Goal: Transaction & Acquisition: Purchase product/service

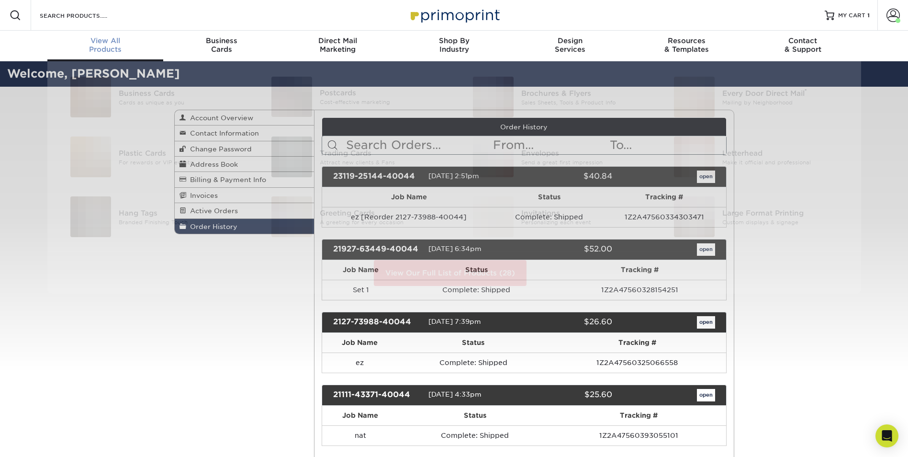
click at [101, 42] on span "View All" at bounding box center [105, 40] width 116 height 9
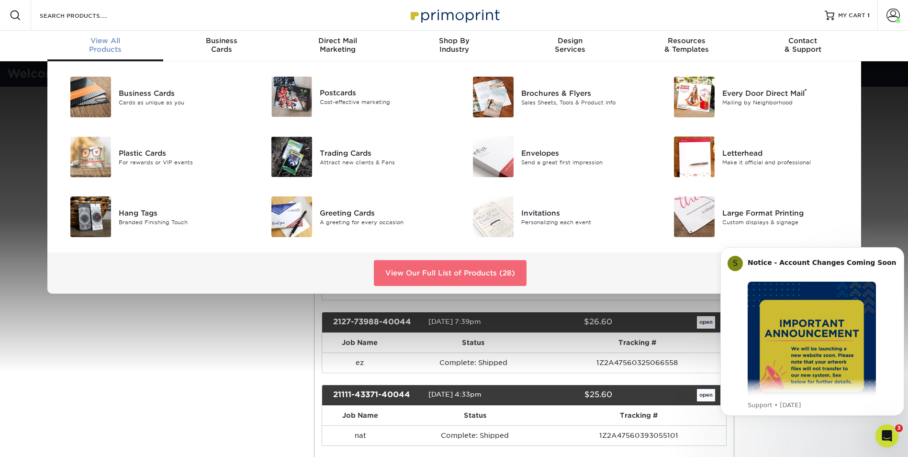
click at [406, 270] on link "View Our Full List of Products (28)" at bounding box center [450, 273] width 153 height 26
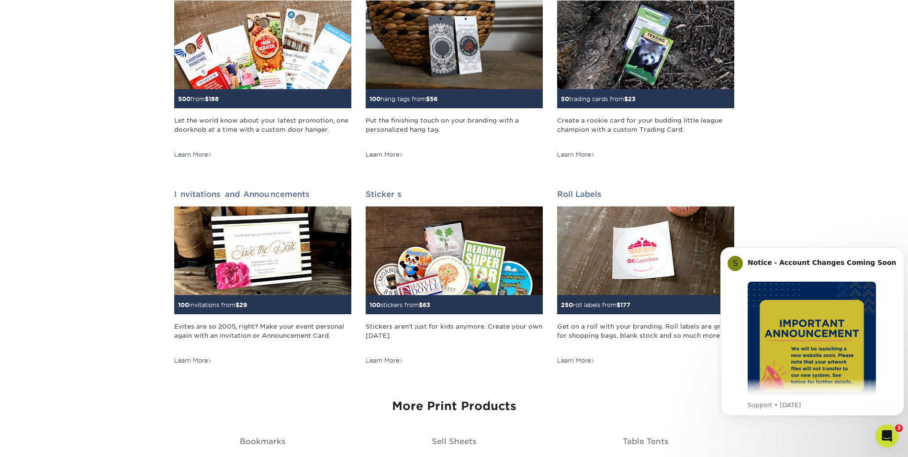
scroll to position [909, 0]
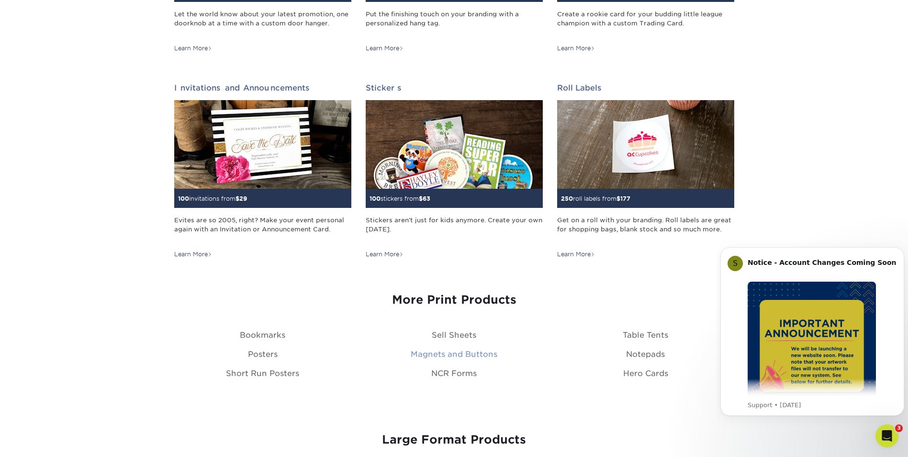
click at [424, 354] on link "Magnets and Buttons" at bounding box center [454, 353] width 87 height 9
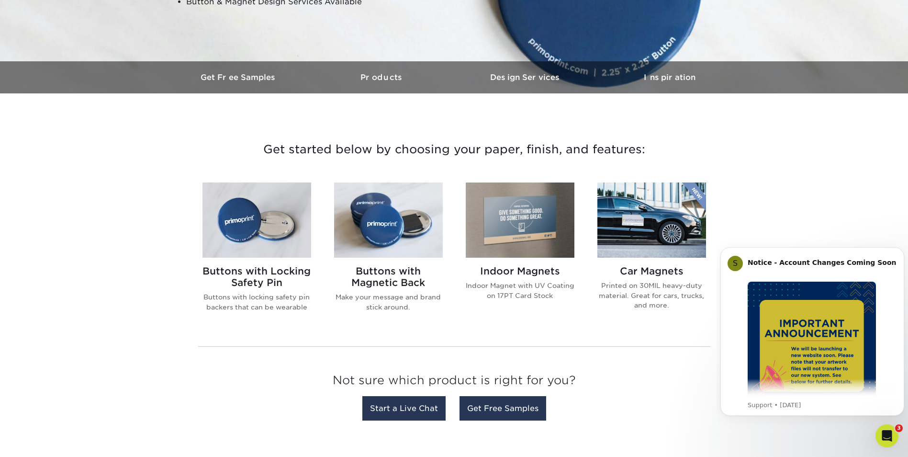
click at [515, 286] on p "Indoor Magnet with UV Coating on 17PT Card Stock" at bounding box center [520, 291] width 109 height 20
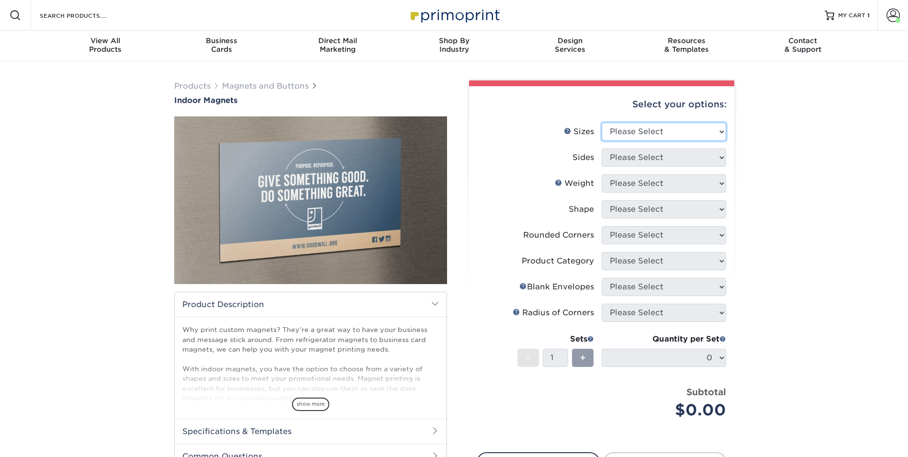
click at [676, 135] on select "Please Select 2" x 3.5" 2.5" x 3.5" 3" x 4" 3.5" x 8.5" 4" x 6" 4" x 7" 4" x 8"…" at bounding box center [664, 132] width 124 height 18
select select "2.00x3.50"
click at [602, 123] on select "Please Select 2" x 3.5" 2.5" x 3.5" 3" x 4" 3.5" x 8.5" 4" x 6" 4" x 7" 4" x 8"…" at bounding box center [664, 132] width 124 height 18
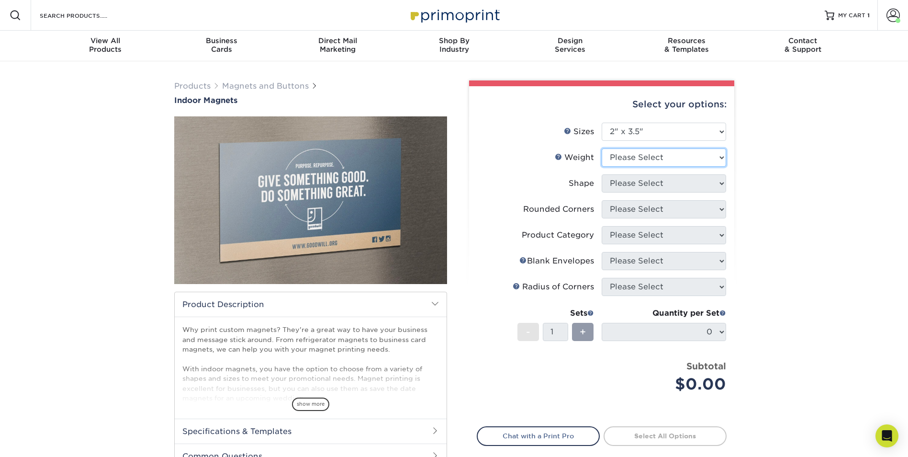
click at [638, 157] on select "Please Select MAGNET" at bounding box center [664, 157] width 124 height 18
select select "MAGNET"
click at [602, 148] on select "Please Select MAGNET" at bounding box center [664, 157] width 124 height 18
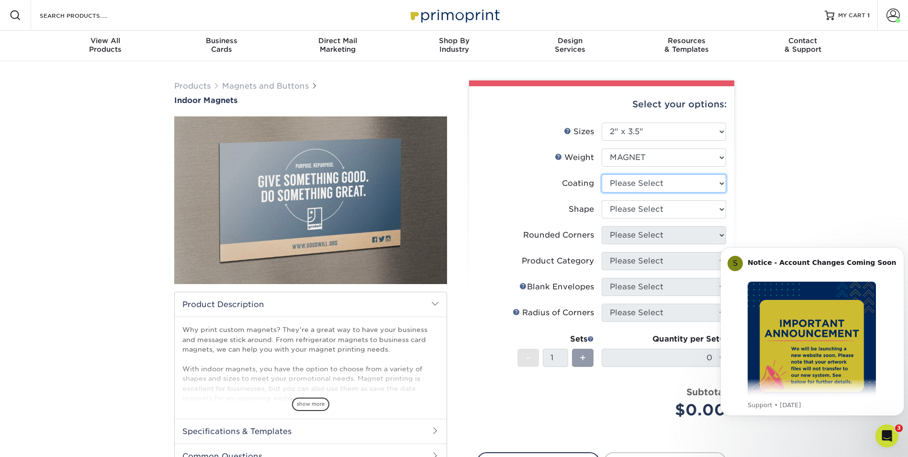
click at [633, 183] on select at bounding box center [664, 183] width 124 height 18
select select "1e8116af-acfc-44b1-83dc-8181aa338834"
click at [602, 174] on select at bounding box center [664, 183] width 124 height 18
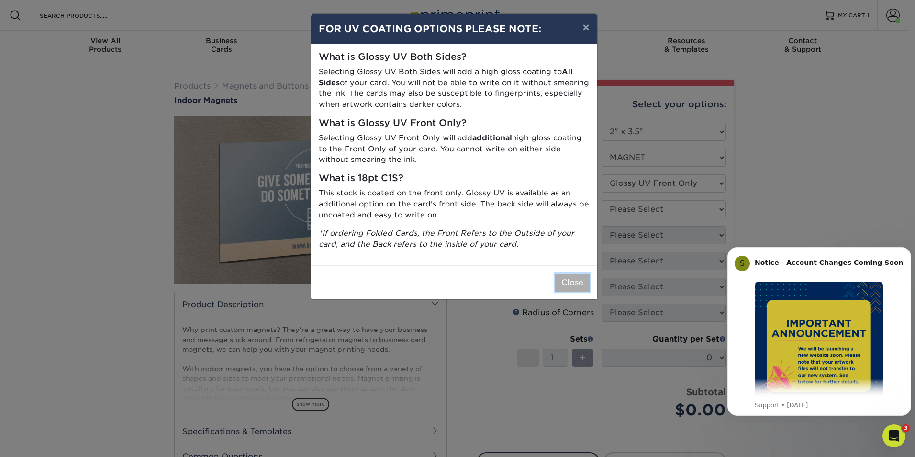
click at [576, 287] on button "Close" at bounding box center [572, 282] width 34 height 18
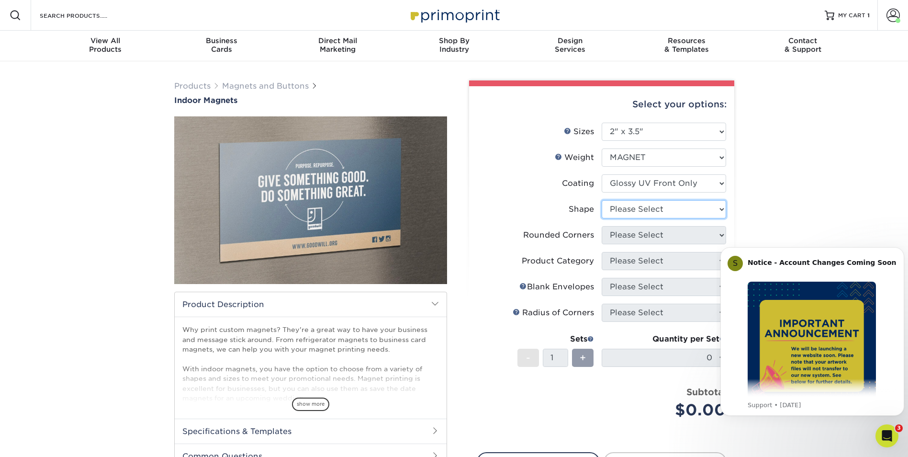
click at [649, 202] on select "Please Select Standard Oval" at bounding box center [664, 209] width 124 height 18
select select "standard"
click at [602, 200] on select "Please Select Standard Oval" at bounding box center [664, 209] width 124 height 18
click at [641, 236] on select "Please Select Yes - Round 4 Corners No" at bounding box center [664, 235] width 124 height 18
select select "0"
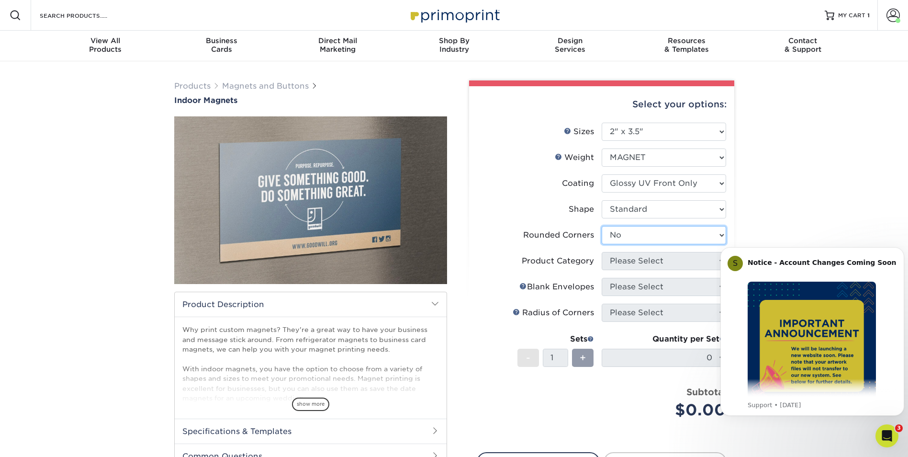
click at [602, 226] on select "Please Select Yes - Round 4 Corners No" at bounding box center [664, 235] width 124 height 18
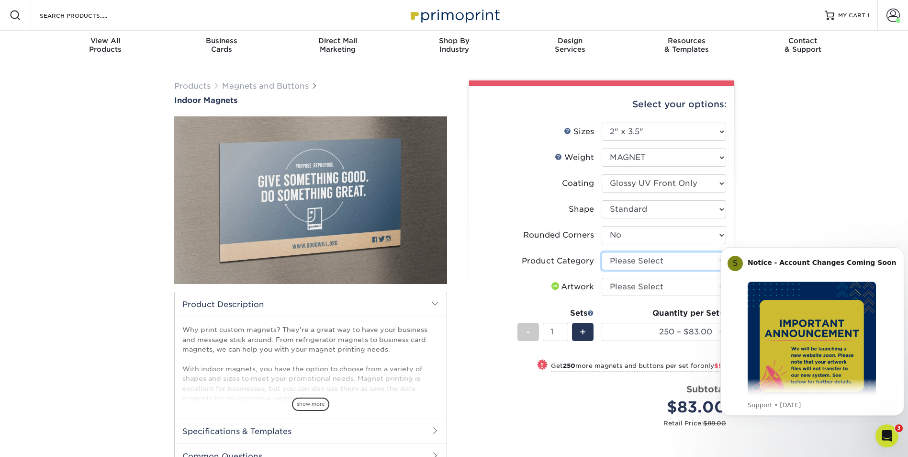
click at [640, 261] on select "Please Select Standard Magnets" at bounding box center [664, 261] width 124 height 18
